Goal: Task Accomplishment & Management: Use online tool/utility

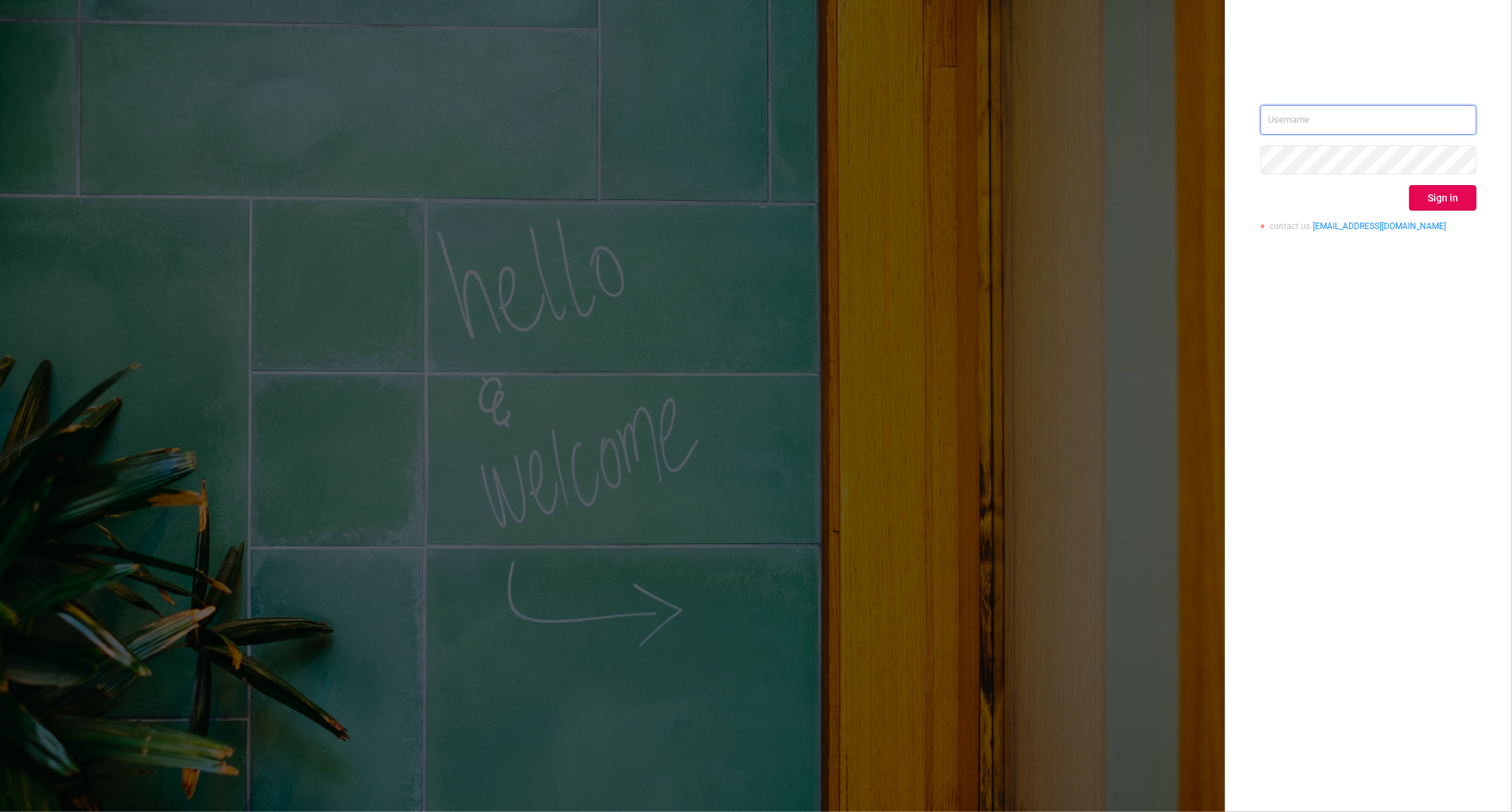
click at [1274, 118] on input "text" at bounding box center [1369, 120] width 216 height 30
type input "[PERSON_NAME][EMAIL_ADDRESS][DOMAIN_NAME]"
click at [1477, 213] on div "[PERSON_NAME][EMAIL_ADDRESS][DOMAIN_NAME] Sign in contact us [EMAIL_ADDRESS][DO…" at bounding box center [1369, 406] width 287 height 812
click at [1446, 204] on button "Sign in" at bounding box center [1443, 198] width 67 height 25
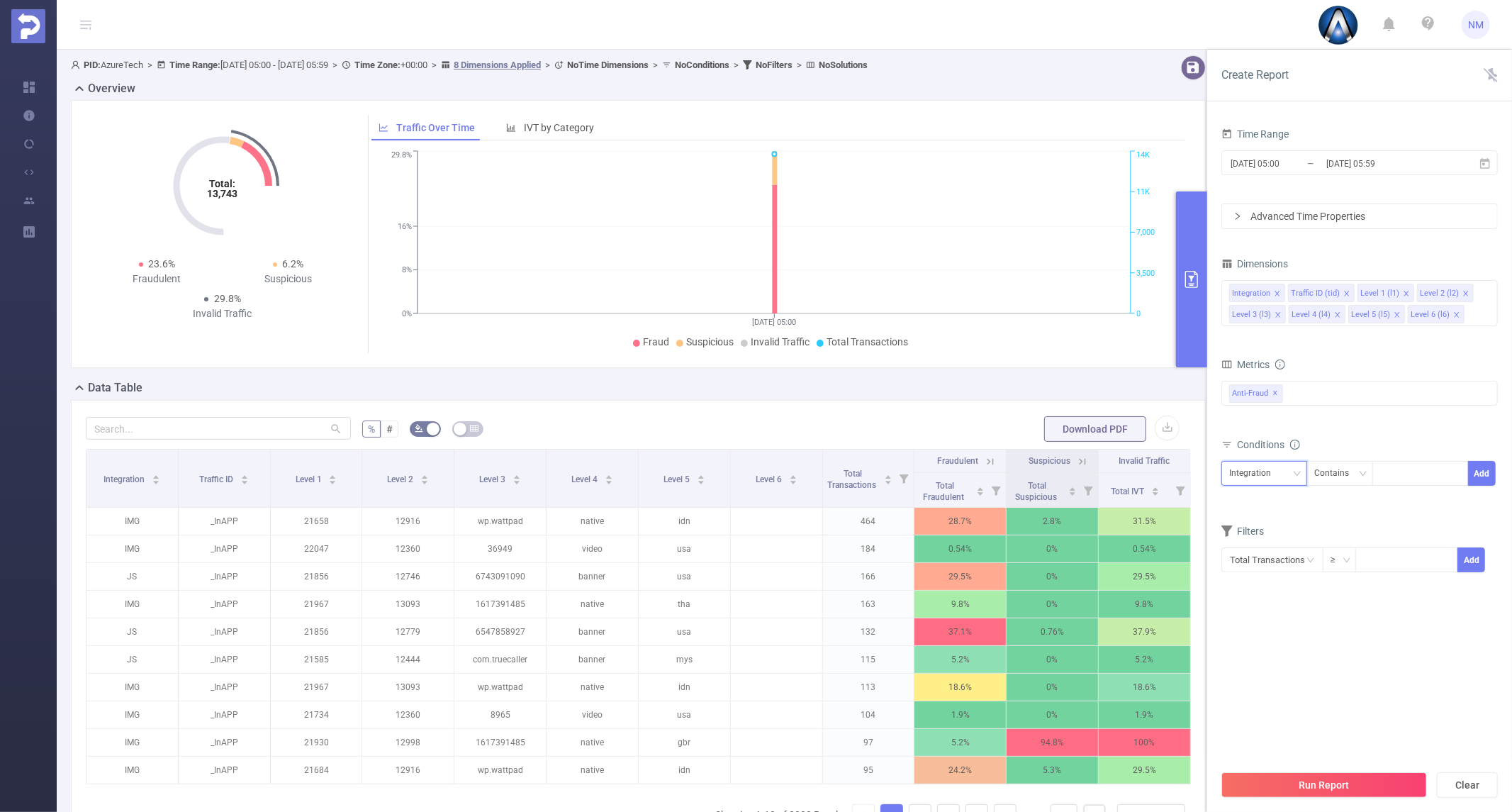
click at [1260, 476] on div "Integration" at bounding box center [1255, 473] width 52 height 23
click at [1246, 597] on li "Level 3 (l3)" at bounding box center [1264, 593] width 86 height 22
click at [1388, 477] on div at bounding box center [1420, 473] width 82 height 23
paste input "com.kyy.tubevideosB"
type input "com.kyy.tubevideosB"
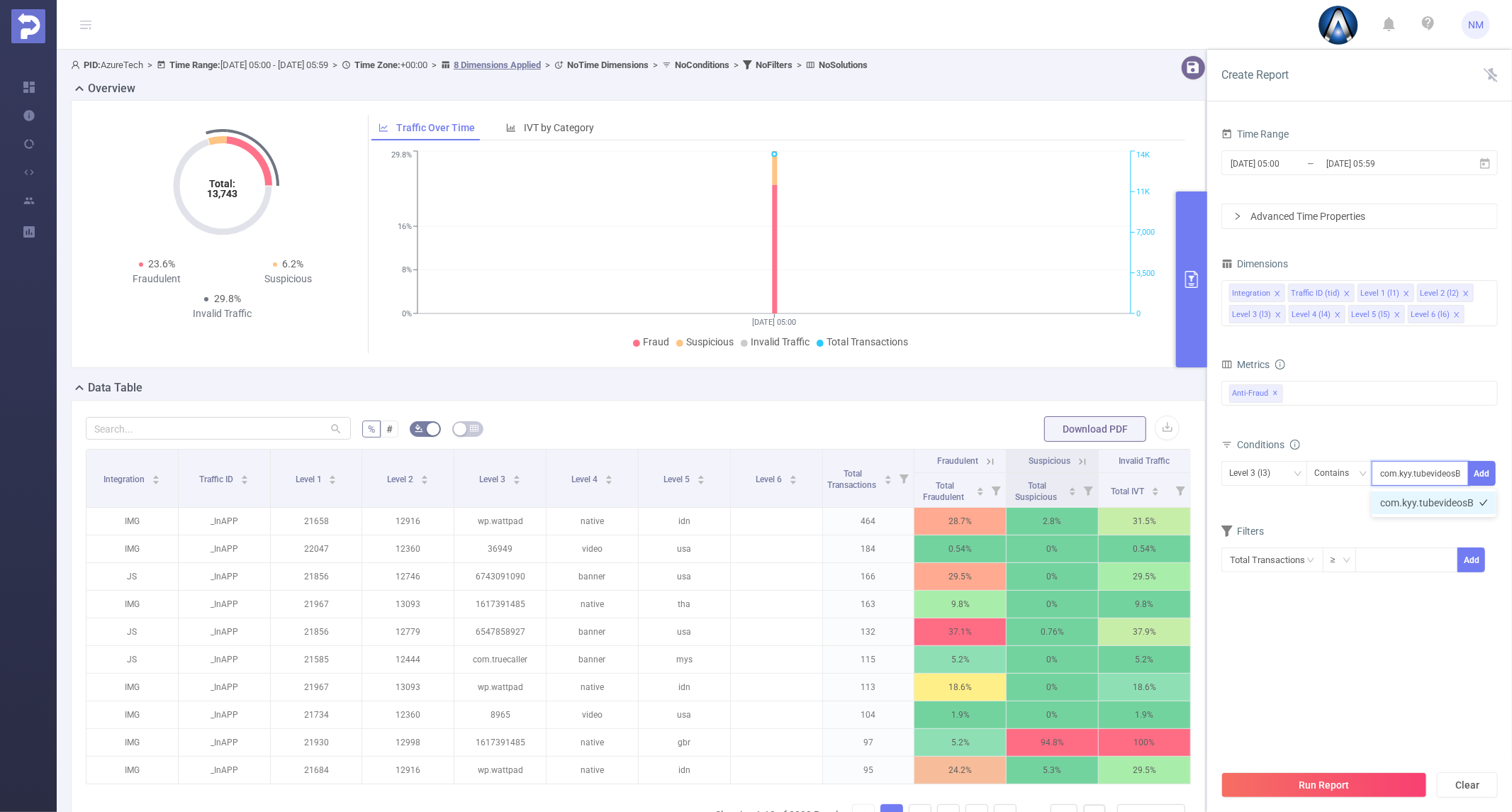
click at [1441, 508] on li "com.kyy.tubevideosB" at bounding box center [1434, 502] width 125 height 22
click at [1489, 462] on button "Add" at bounding box center [1482, 473] width 27 height 24
click at [1341, 773] on button "Run Report" at bounding box center [1324, 785] width 206 height 25
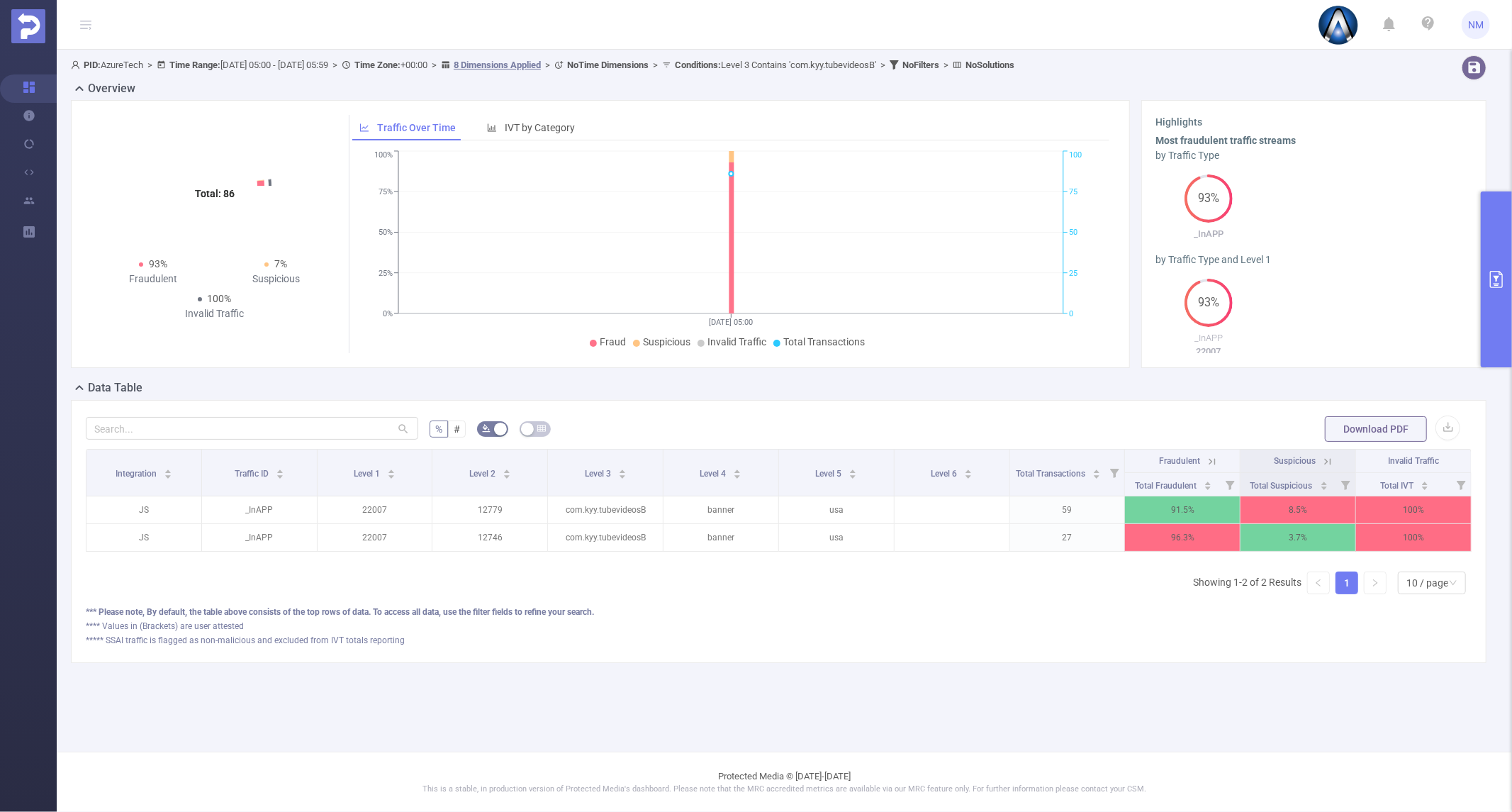
click at [539, 715] on main "PID: AzureTech > Time Range: [DATE] 05:00 - [DATE] 05:59 > Time Zone: +00:00 > …" at bounding box center [784, 375] width 1455 height 752
click at [1207, 465] on icon at bounding box center [1212, 461] width 13 height 13
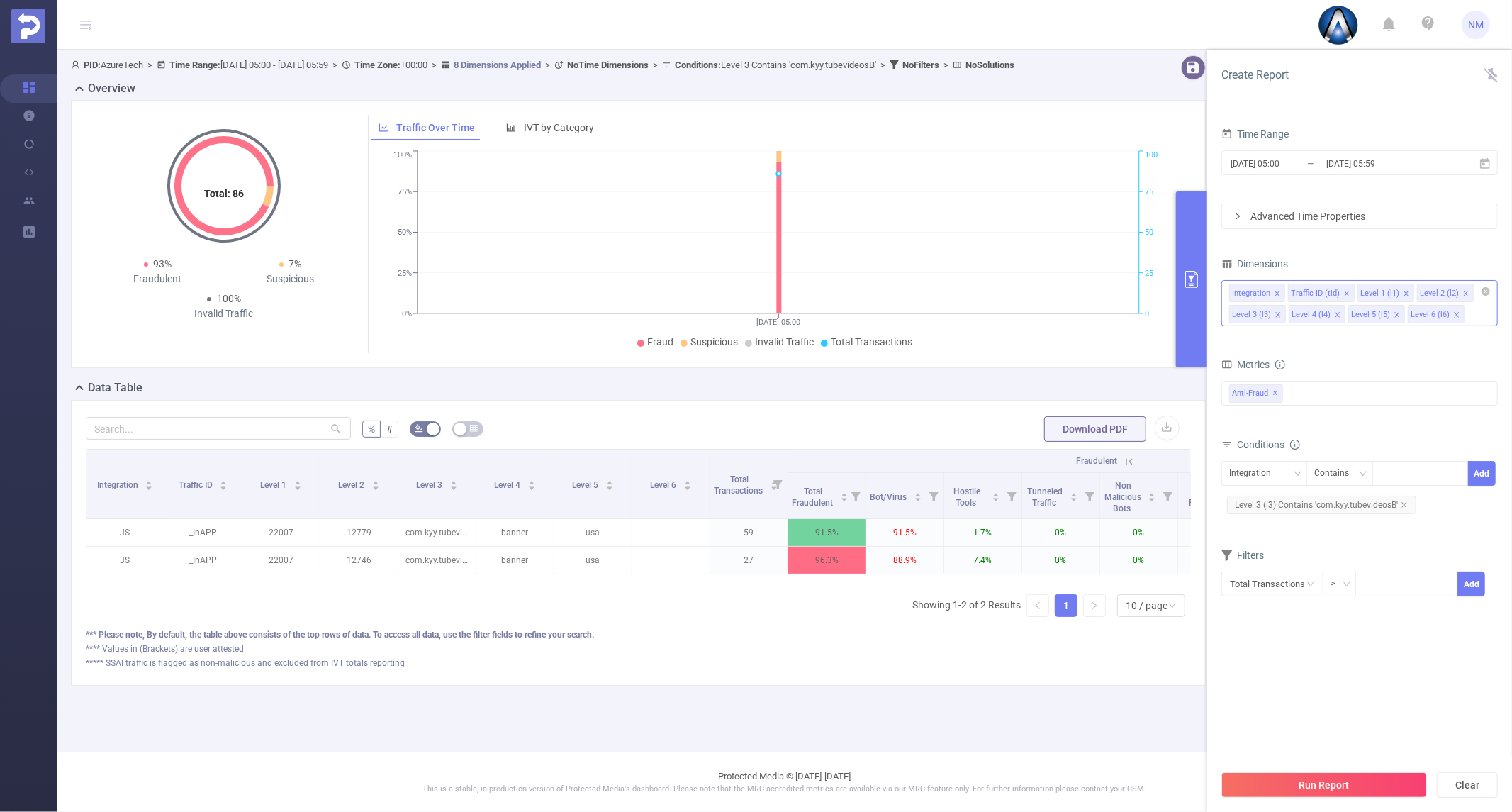
click at [1492, 326] on div "Integration Traffic ID (tid) Level 1 (l1) Level 2 (l2) Level 3 (l3) Level 4 (l4…" at bounding box center [1360, 302] width 277 height 46
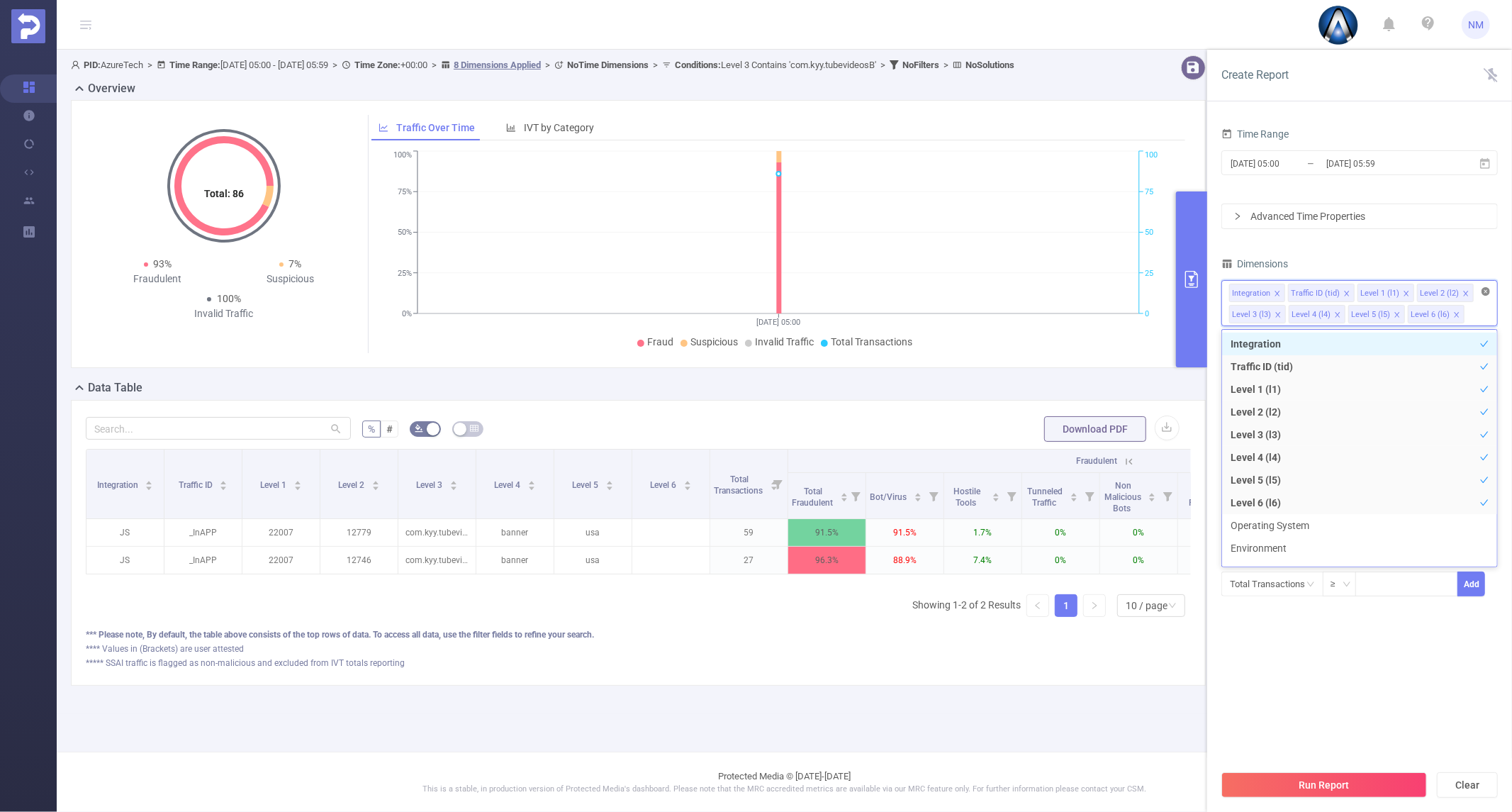
click at [1485, 292] on icon "icon: close-circle" at bounding box center [1486, 290] width 9 height 9
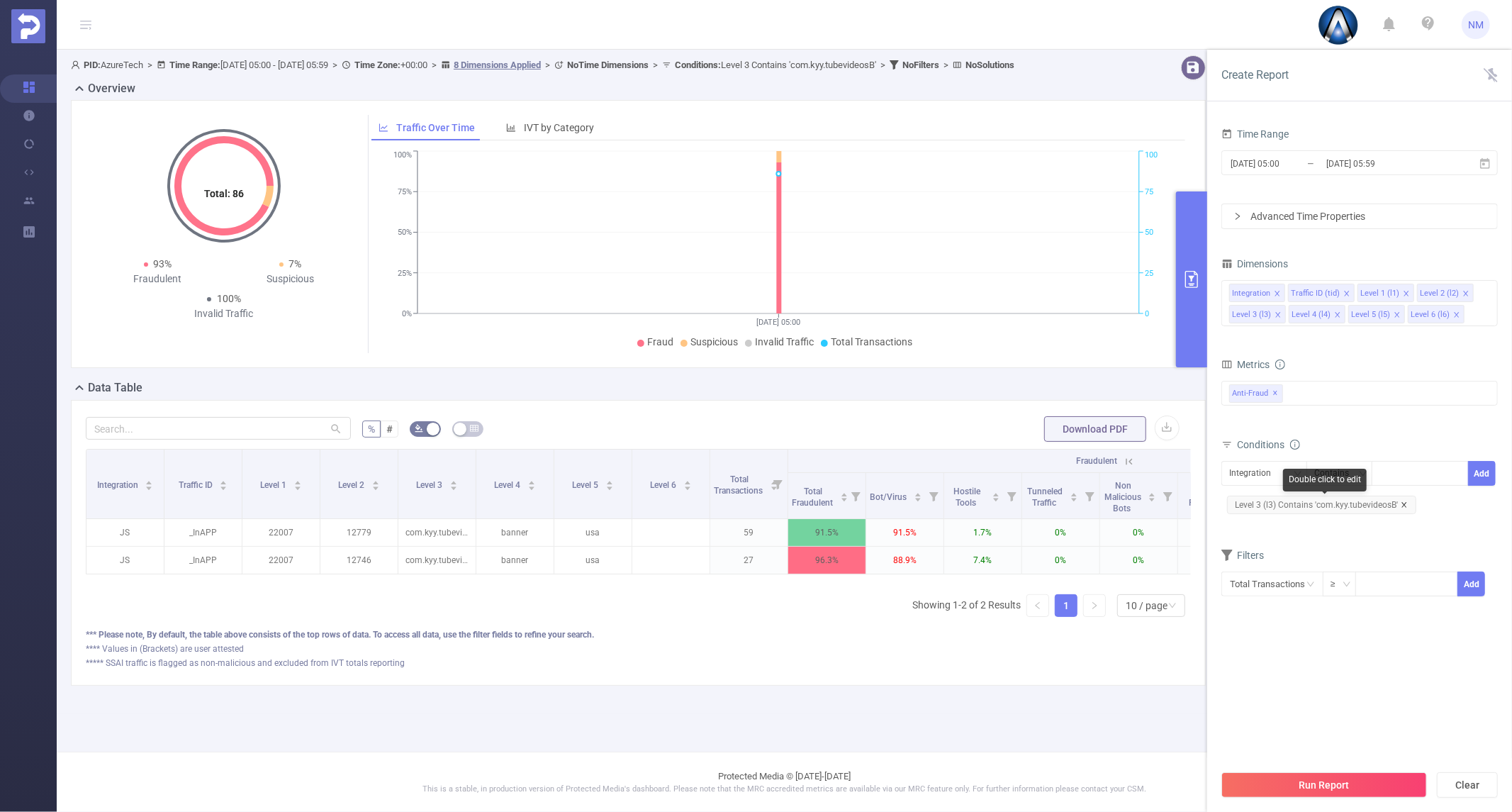
click at [1402, 504] on icon "icon: close" at bounding box center [1404, 504] width 5 height 5
click at [1485, 292] on icon "icon: close-circle" at bounding box center [1486, 290] width 9 height 9
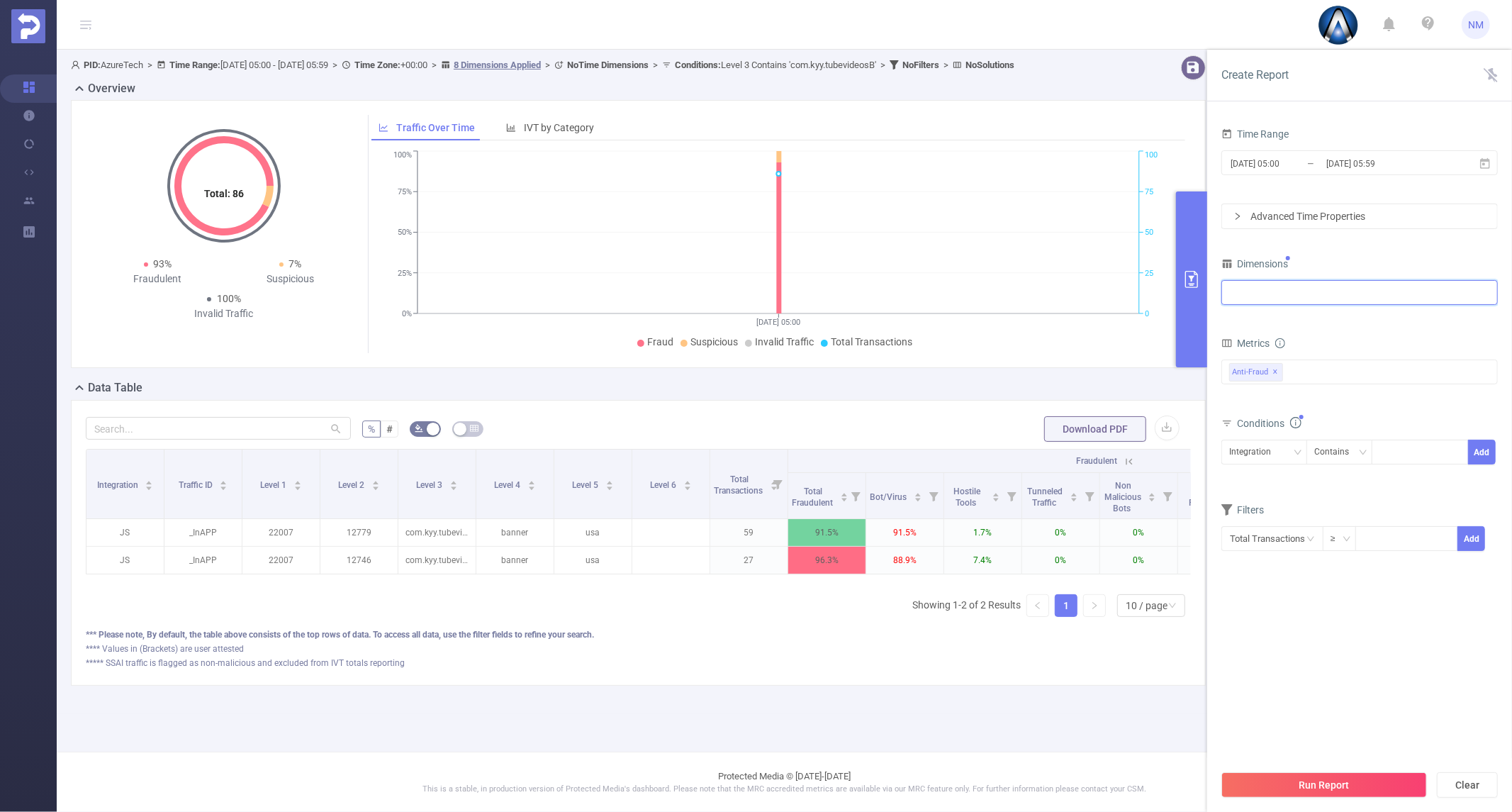
click at [1312, 301] on div at bounding box center [1360, 292] width 261 height 23
click at [1299, 371] on li "Level 1 (l1)" at bounding box center [1360, 367] width 275 height 22
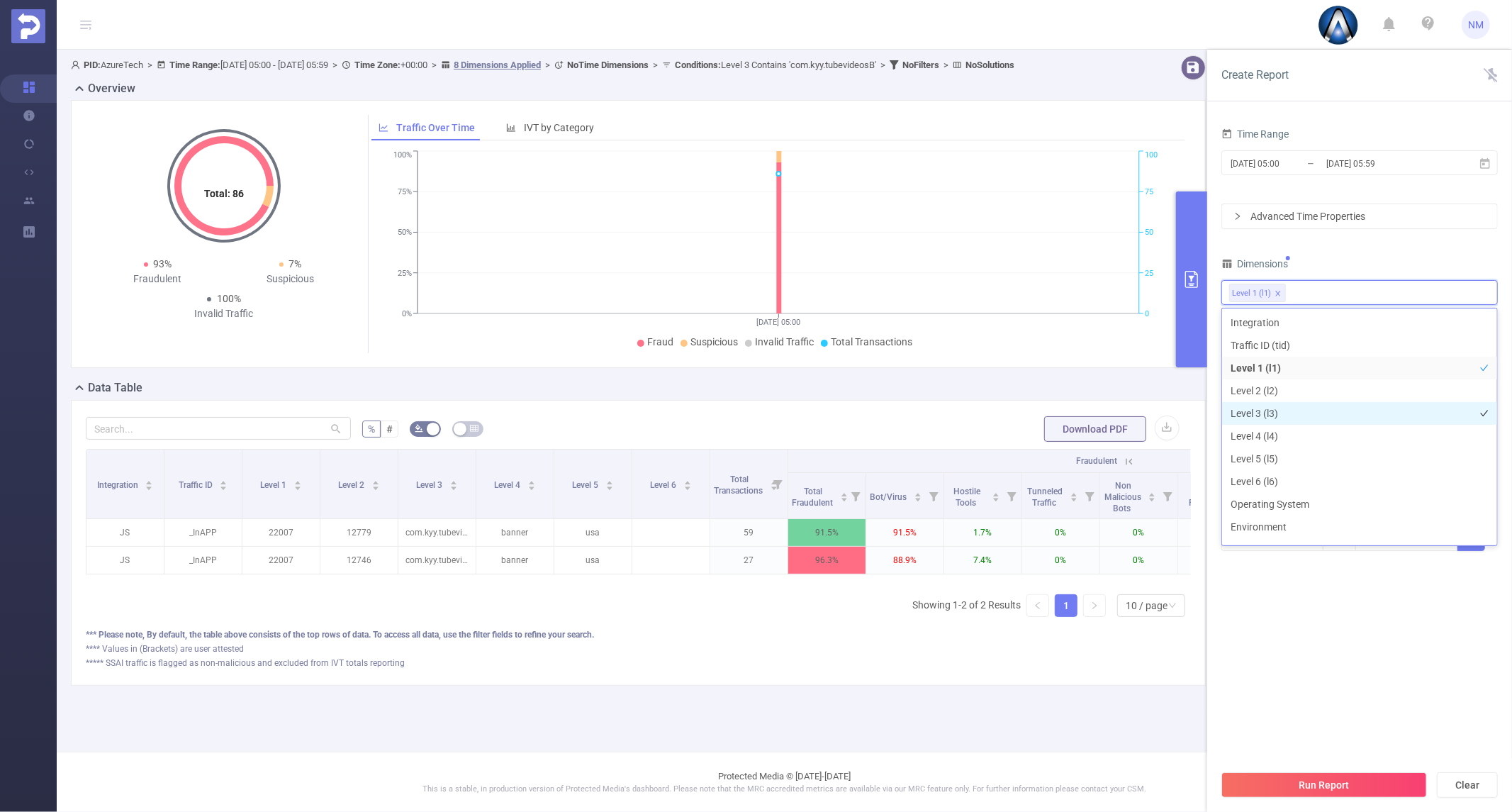
click at [1285, 409] on li "Level 3 (l3)" at bounding box center [1360, 412] width 275 height 22
drag, startPoint x: 1335, startPoint y: 643, endPoint x: 1342, endPoint y: 579, distance: 64.4
click at [1337, 641] on section "Time Range [DATE] 05:00 _ [DATE] 05:59 Advanced Time Properties Dimensions Leve…" at bounding box center [1360, 443] width 277 height 638
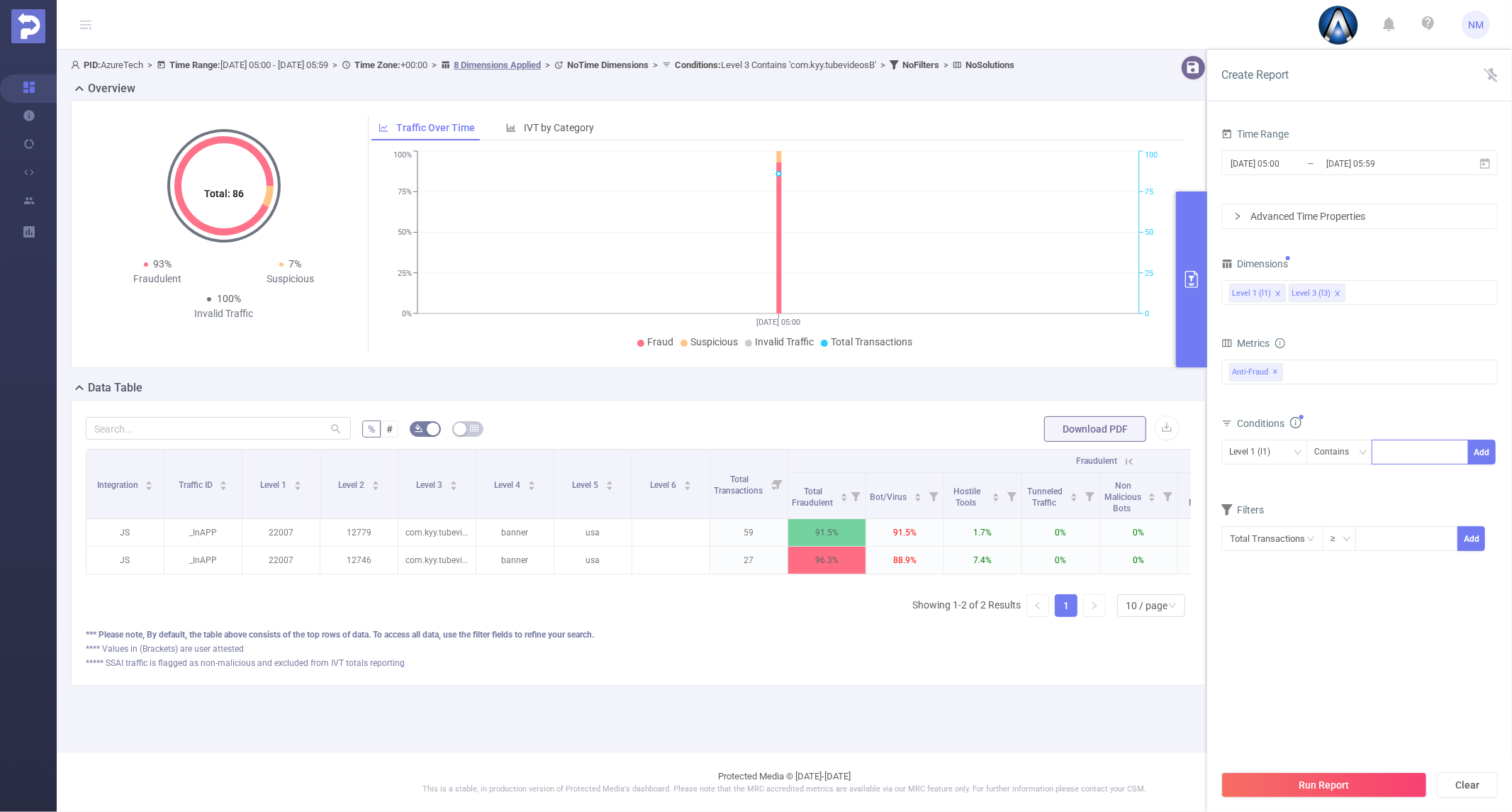
click at [1391, 454] on div at bounding box center [1420, 452] width 82 height 23
type input "22077"
click at [1406, 472] on li "22077" at bounding box center [1419, 481] width 97 height 22
click at [1482, 445] on button "Add" at bounding box center [1482, 451] width 27 height 24
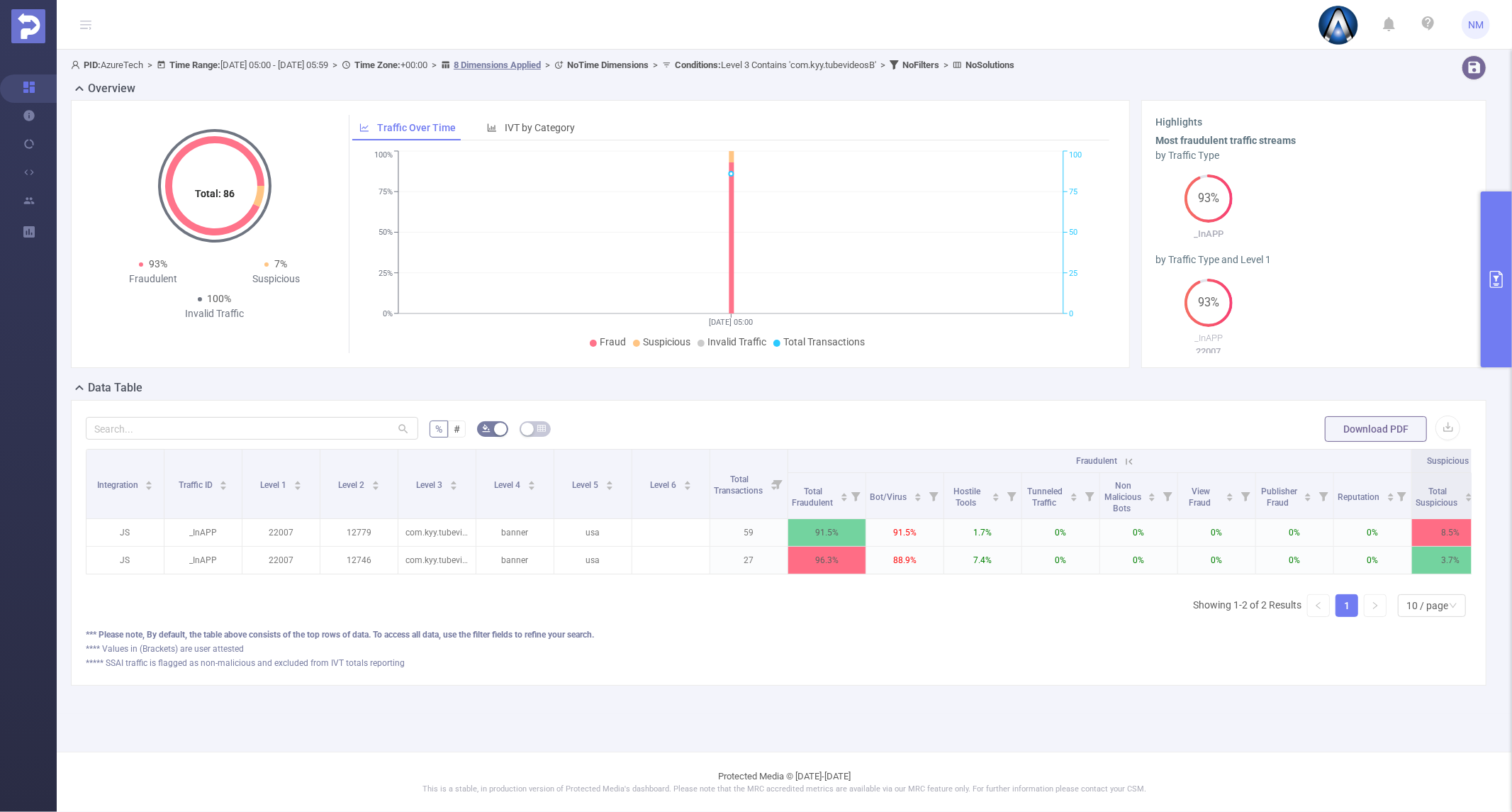
click at [1344, 786] on p "This is a stable, in production version of Protected Media's dashboard. Please …" at bounding box center [785, 789] width 1384 height 12
click at [1466, 285] on div "93% _InAPP 22007" at bounding box center [1314, 325] width 316 height 92
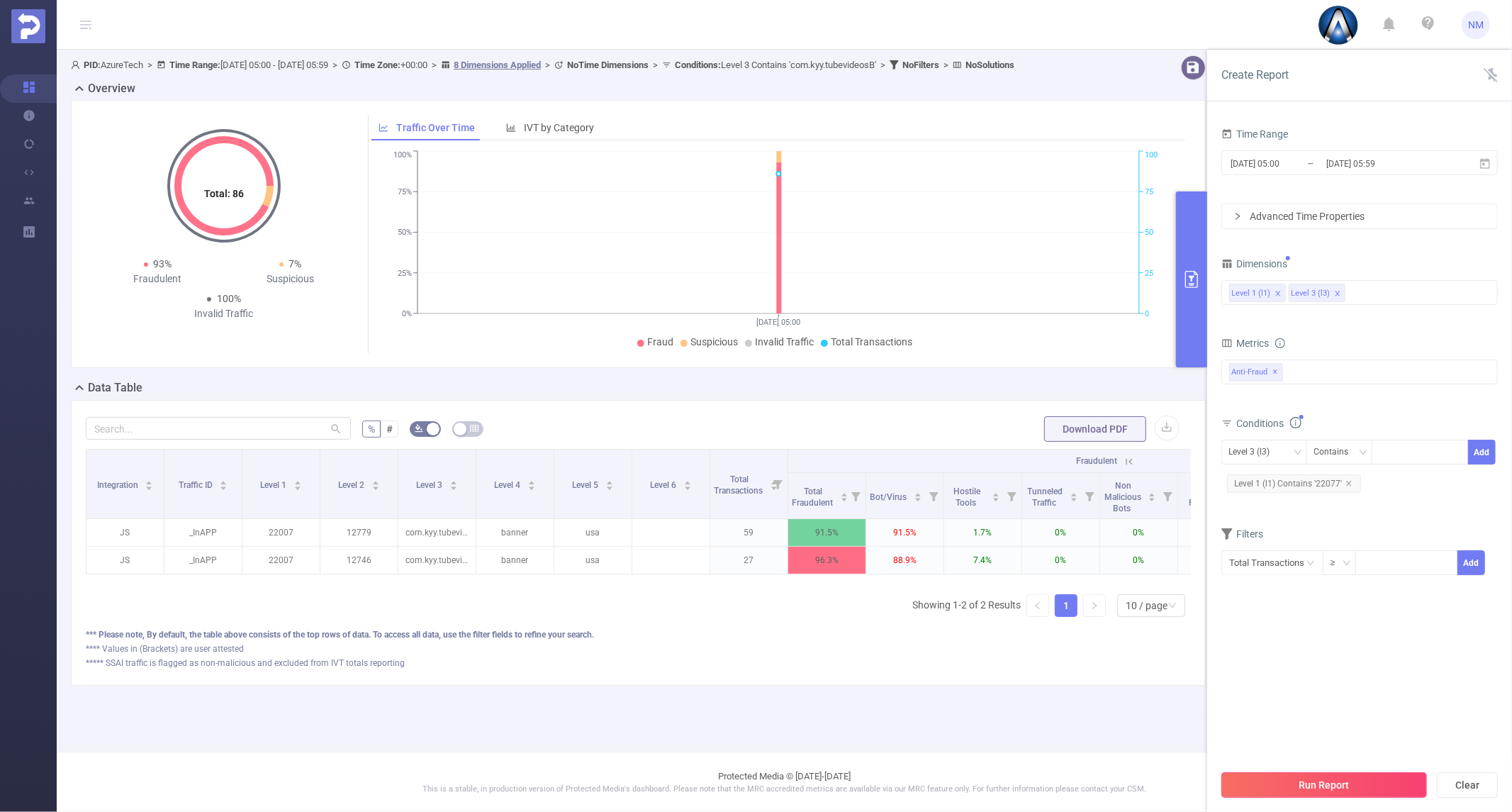
click at [1307, 780] on button "Run Report" at bounding box center [1324, 785] width 206 height 25
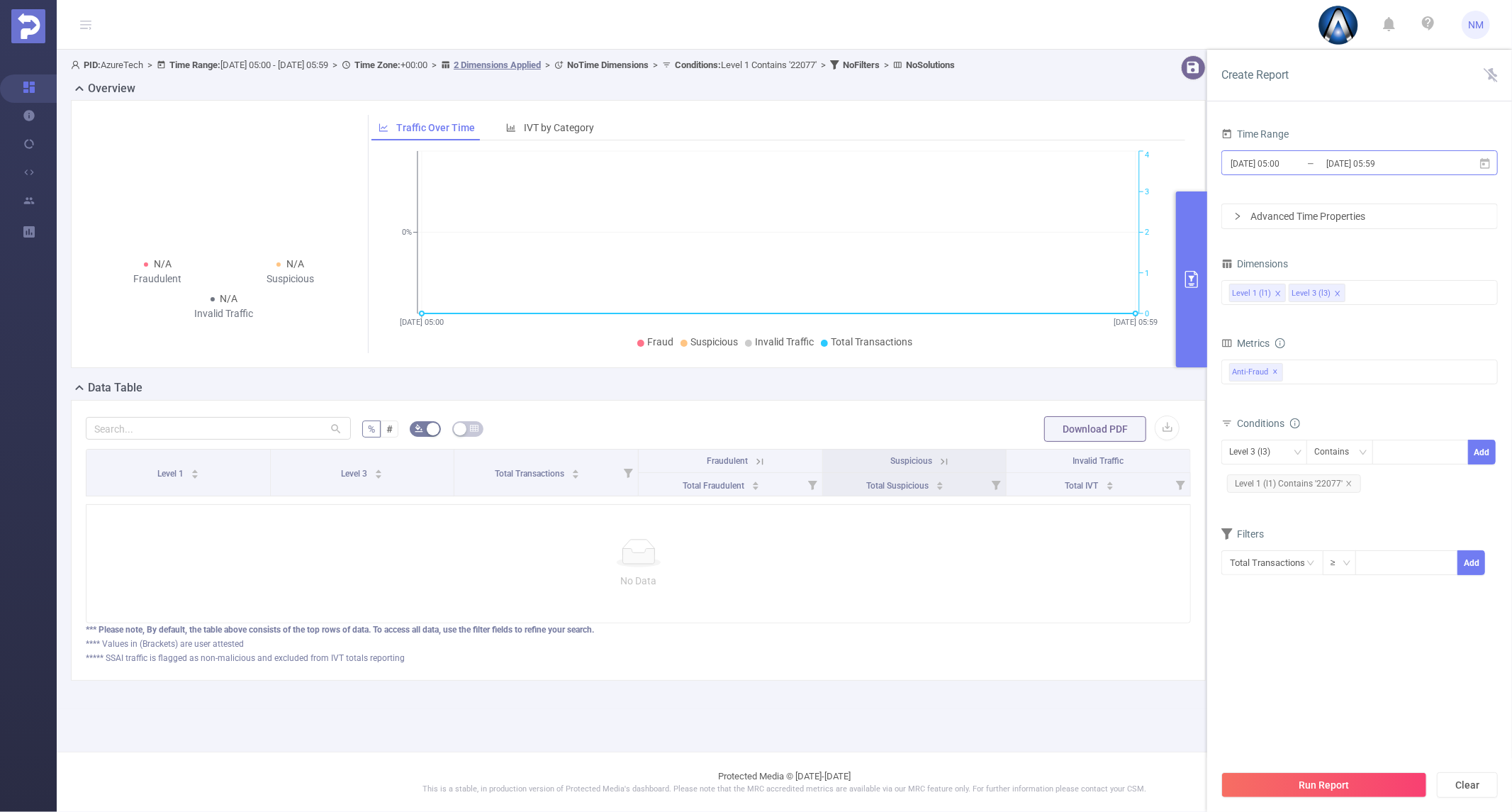
click at [1386, 160] on input "[DATE] 05:59" at bounding box center [1382, 164] width 115 height 19
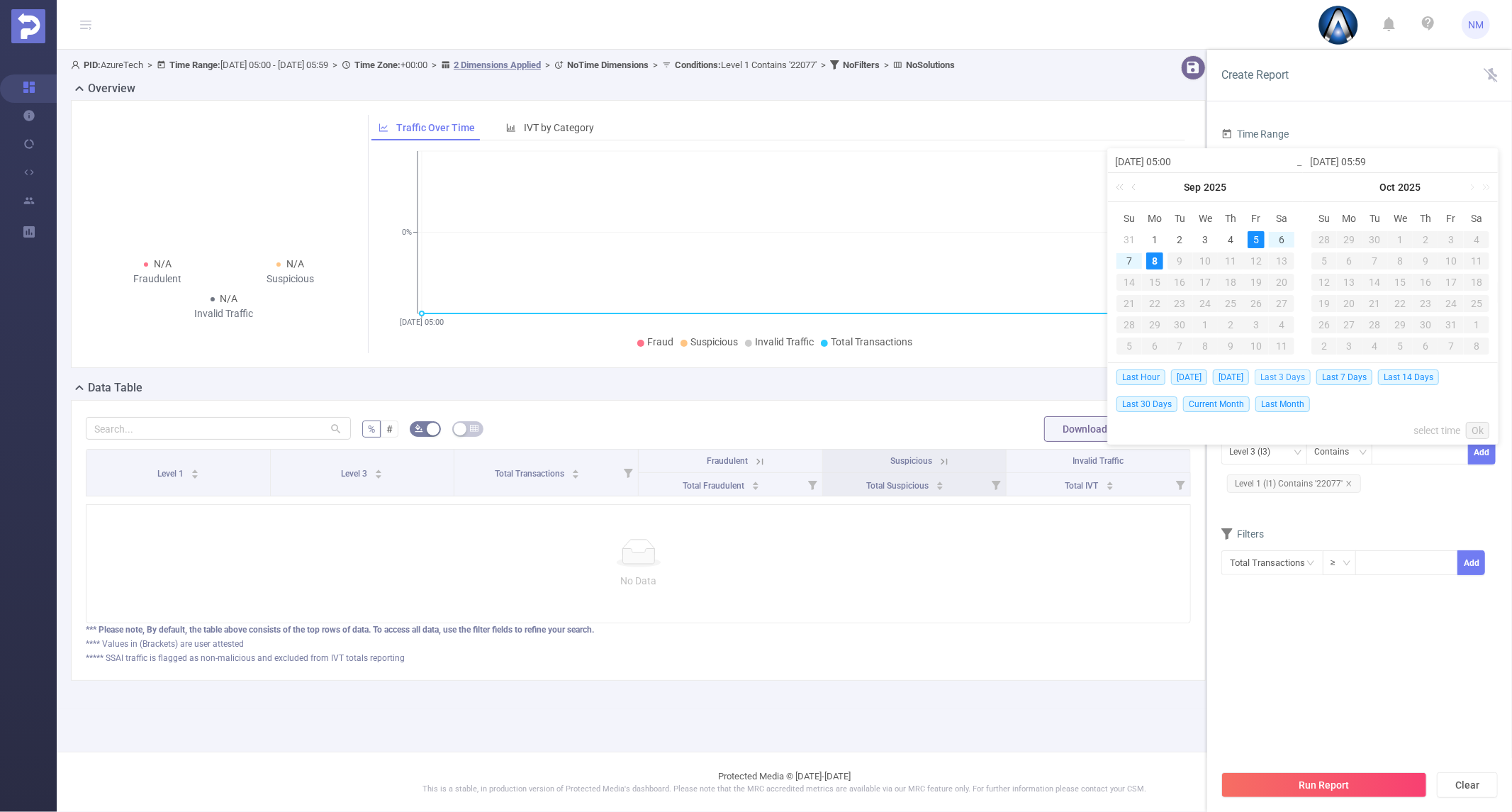
click at [1289, 375] on span "Last 3 Days" at bounding box center [1282, 377] width 56 height 16
type input "[DATE] 00:00"
type input "[DATE] 23:59"
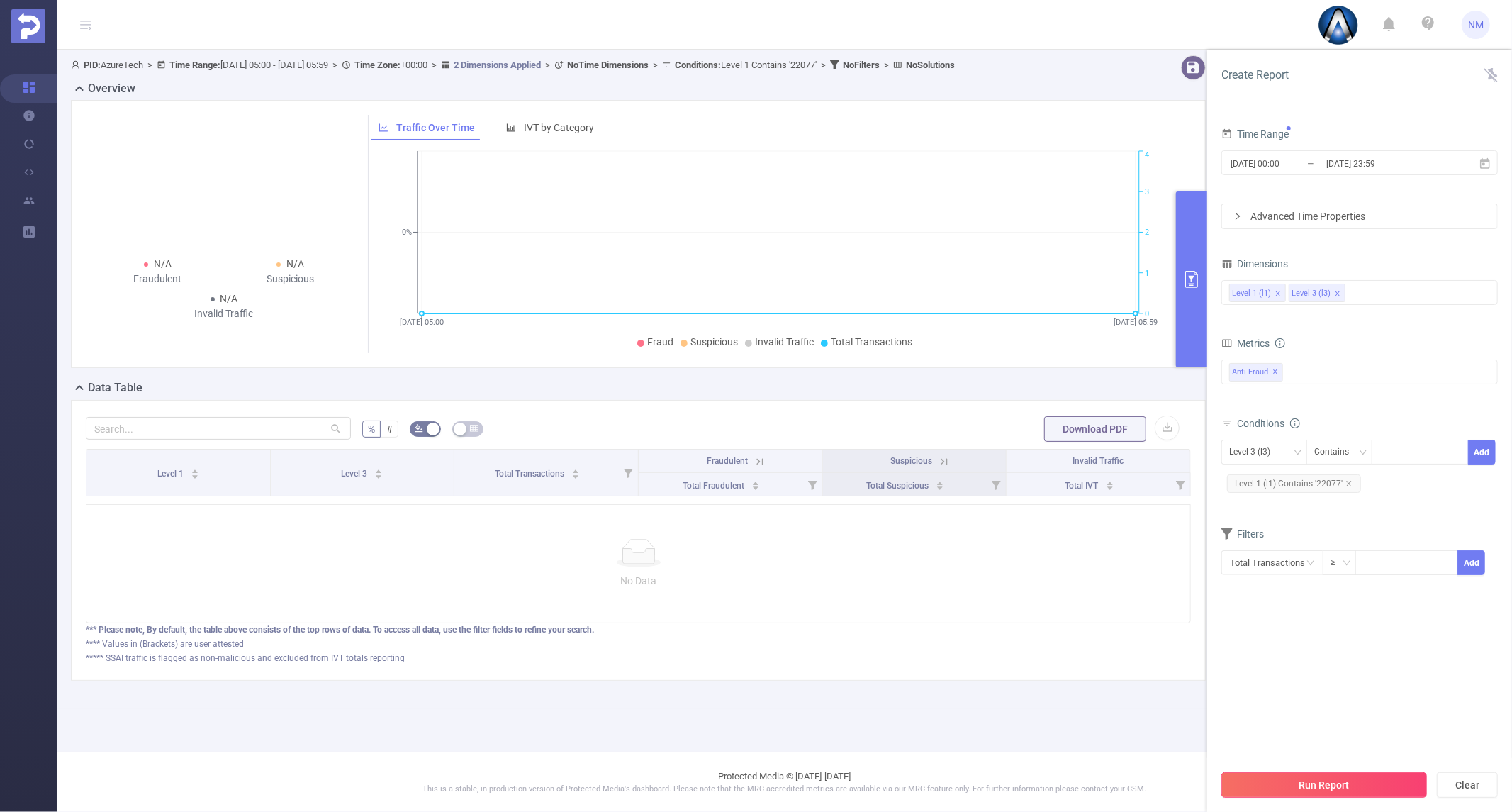
click at [1315, 789] on button "Run Report" at bounding box center [1324, 785] width 206 height 25
click at [1347, 483] on icon "icon: close" at bounding box center [1348, 483] width 5 height 5
click at [1400, 455] on div at bounding box center [1420, 452] width 82 height 23
type input "22007"
click at [1394, 478] on li "22007" at bounding box center [1419, 481] width 97 height 22
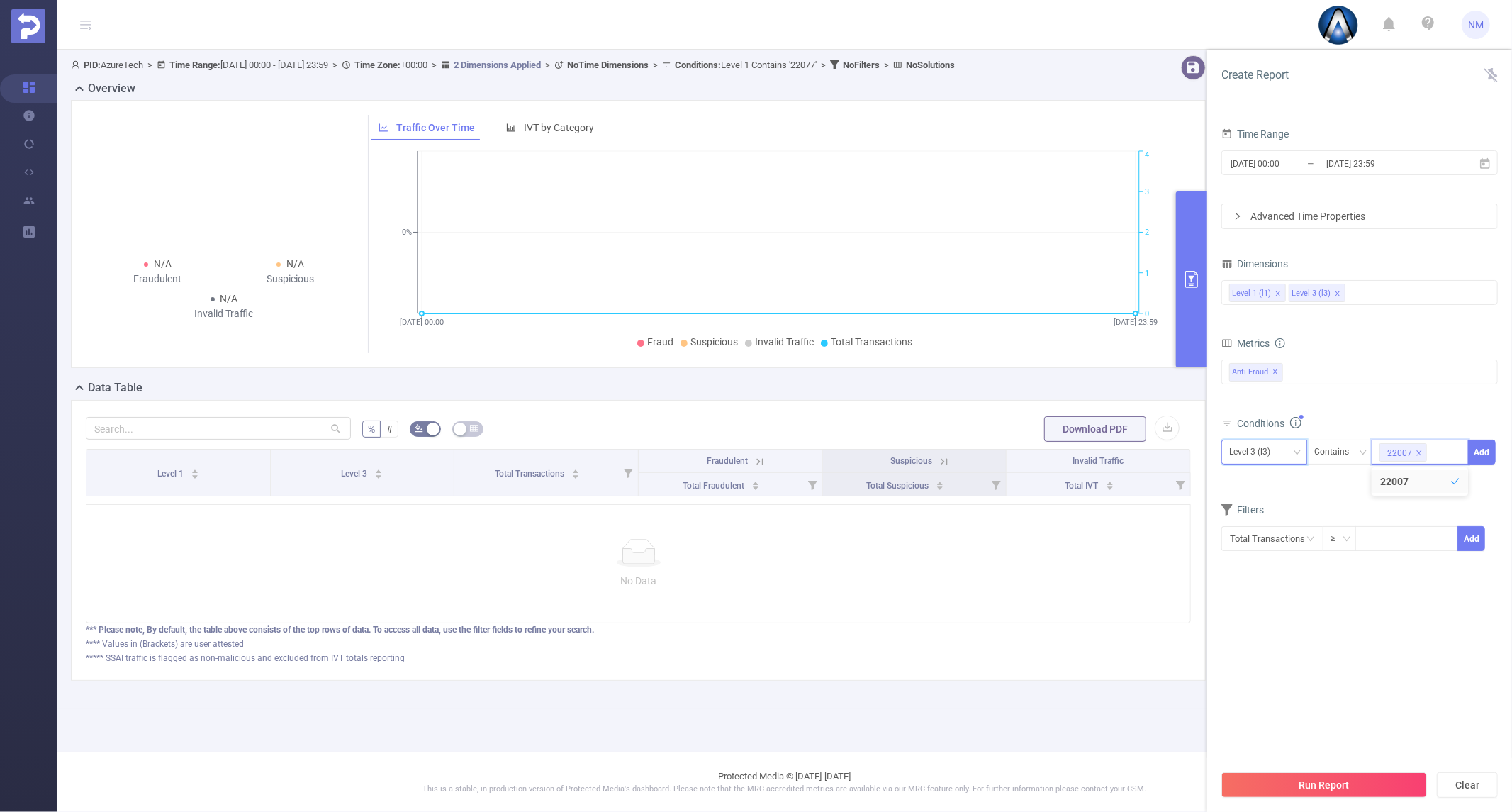
drag, startPoint x: 1288, startPoint y: 447, endPoint x: 1282, endPoint y: 452, distance: 7.8
click at [1287, 447] on div "Level 3 (l3)" at bounding box center [1264, 452] width 70 height 23
click at [1259, 489] on li "Level 1 (l1)" at bounding box center [1264, 481] width 86 height 22
click at [1485, 455] on button "Add" at bounding box center [1482, 451] width 27 height 24
click at [1337, 778] on button "Run Report" at bounding box center [1324, 785] width 206 height 25
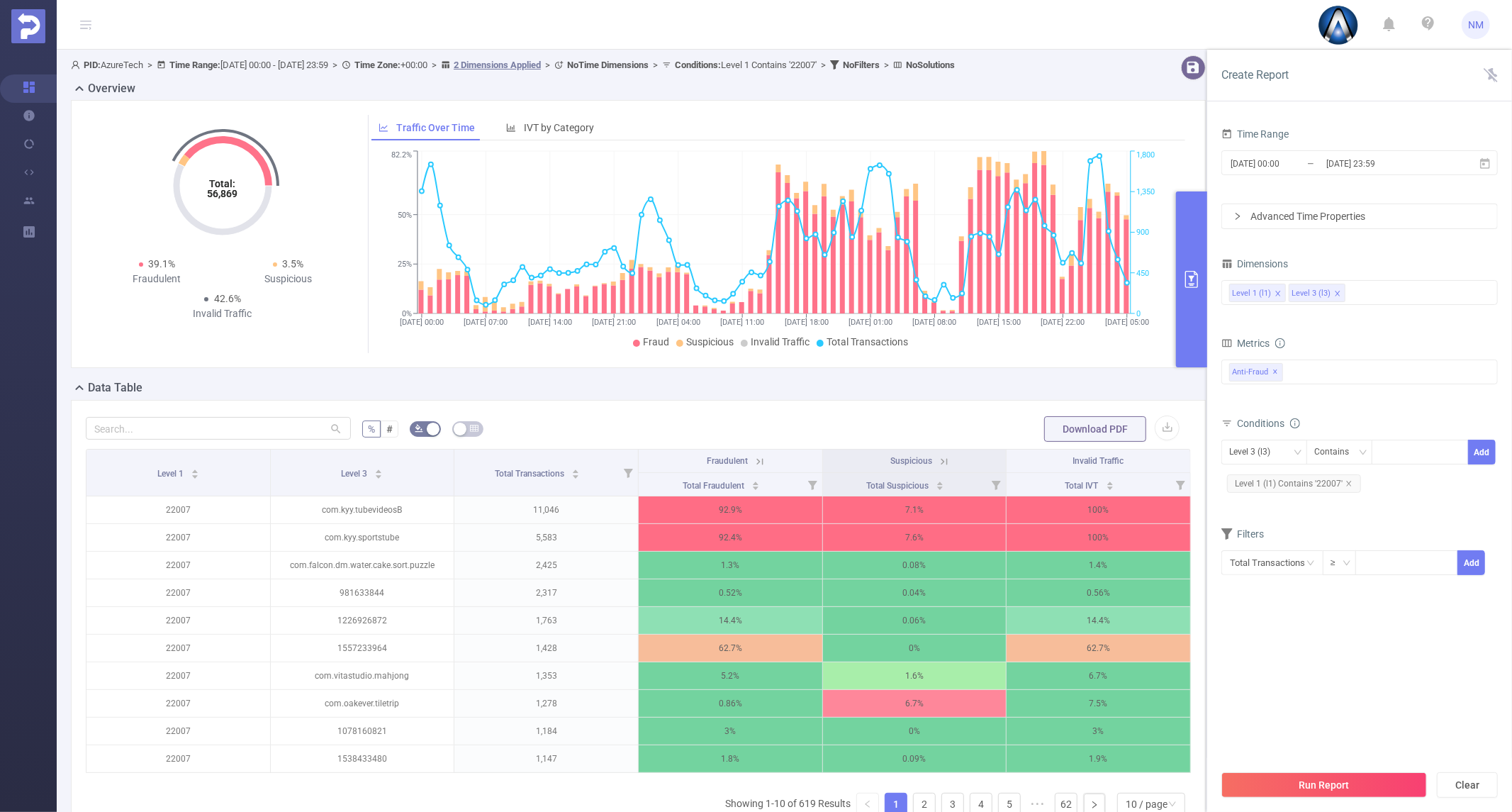
click at [1191, 294] on button "primary" at bounding box center [1191, 279] width 31 height 175
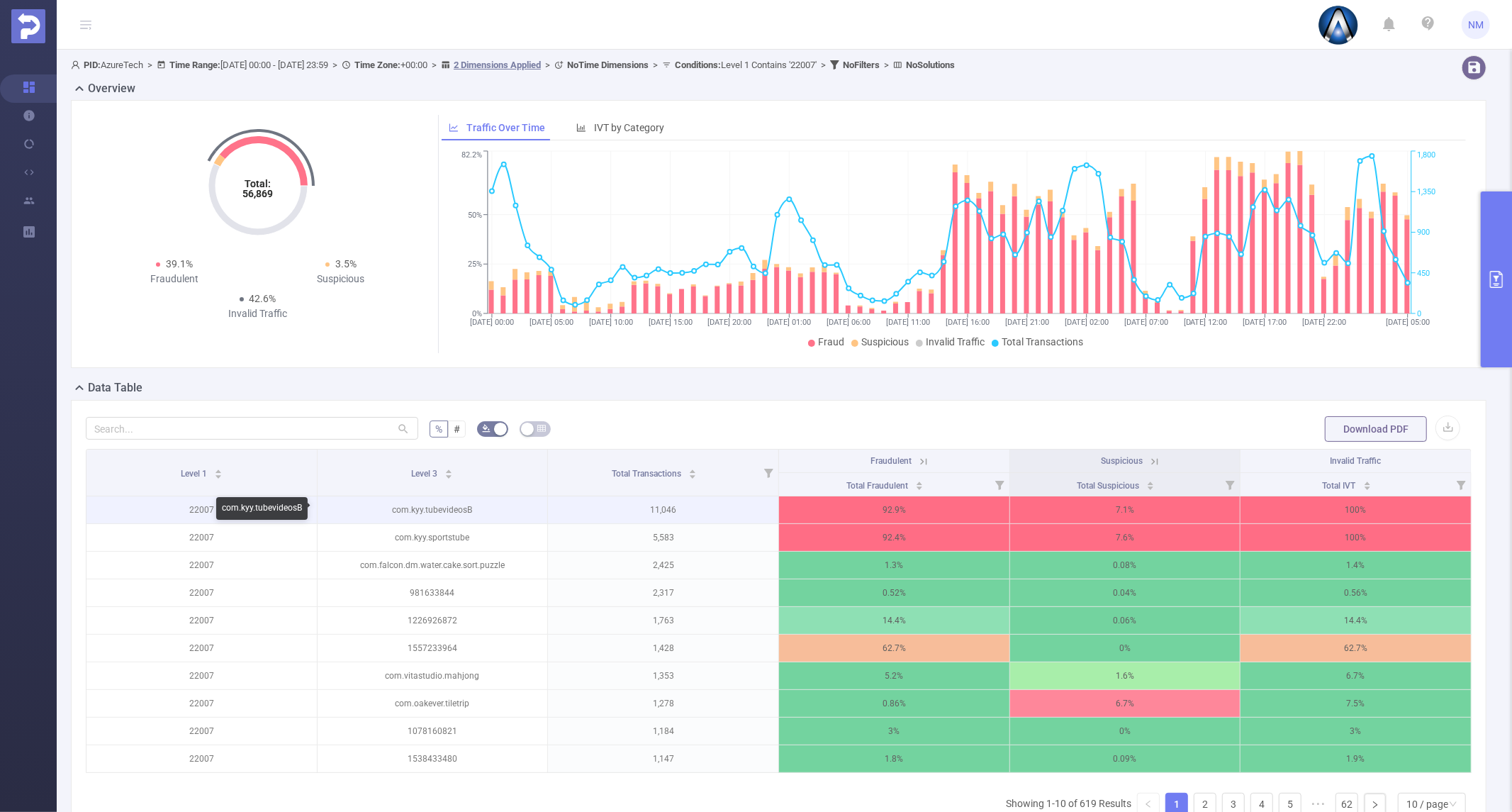
click at [438, 511] on p "com.kyy.tubevideosB" at bounding box center [433, 510] width 230 height 27
copy p "com.kyy.tubevideosB"
